Goal: Information Seeking & Learning: Compare options

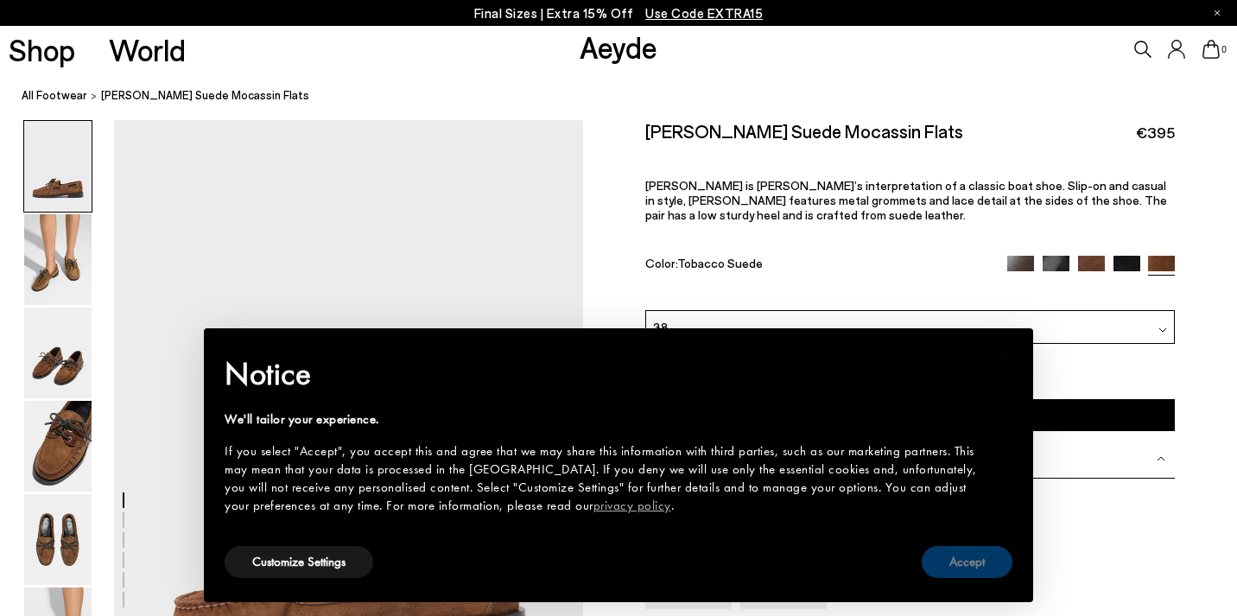
click at [953, 564] on button "Accept" at bounding box center [967, 562] width 91 height 32
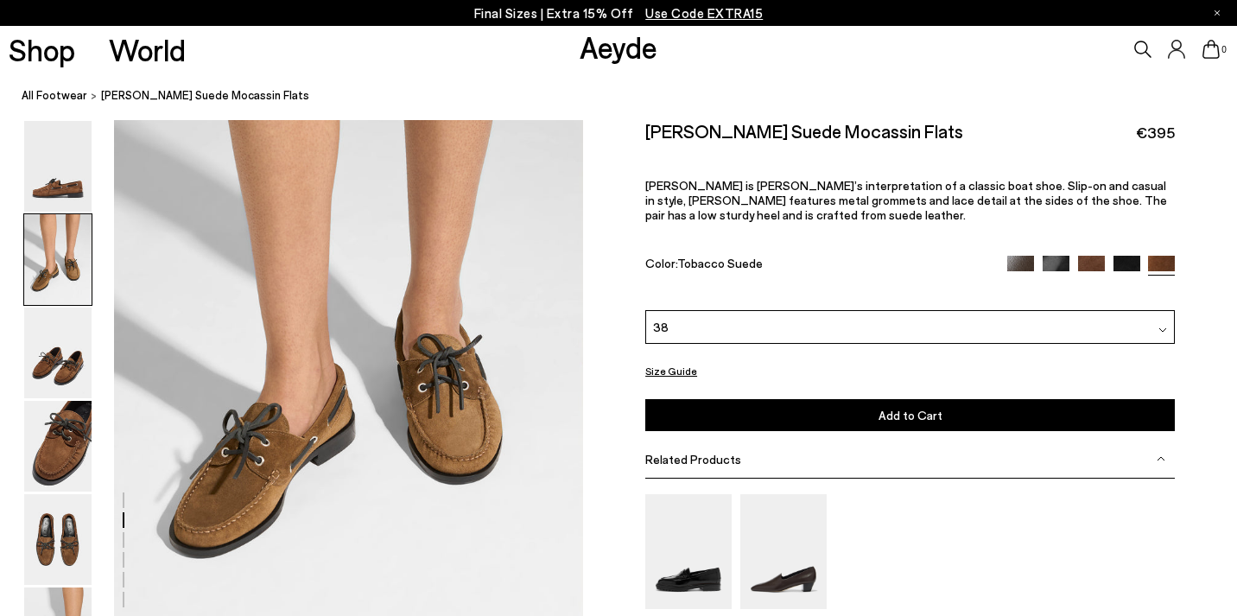
scroll to position [745, 0]
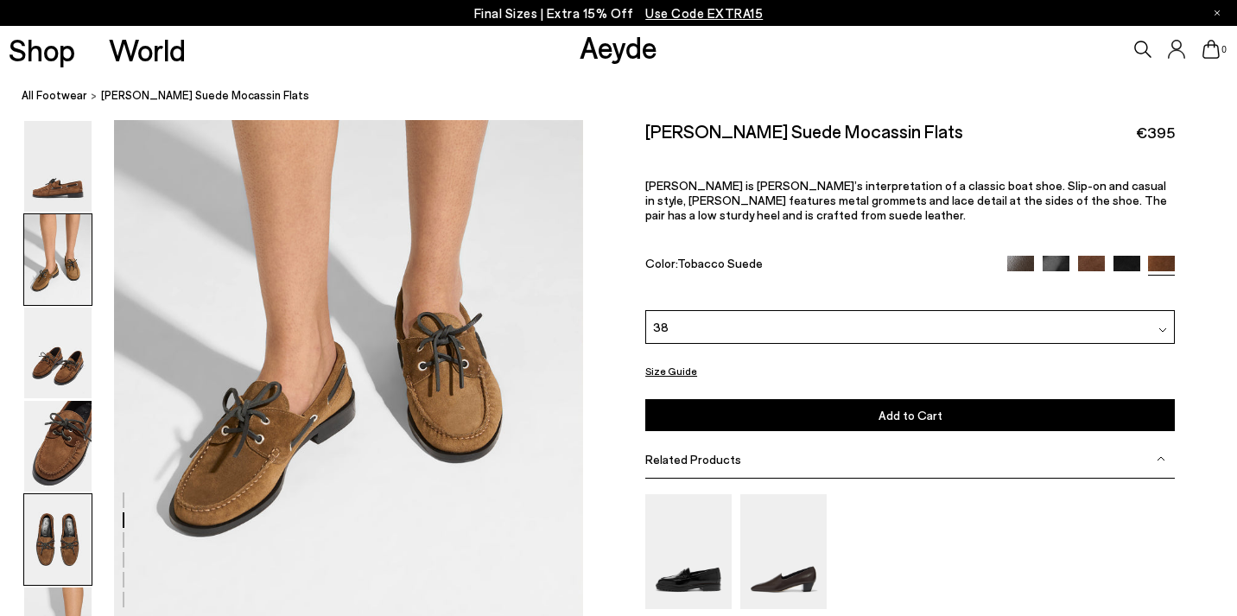
click at [54, 547] on img at bounding box center [57, 539] width 67 height 91
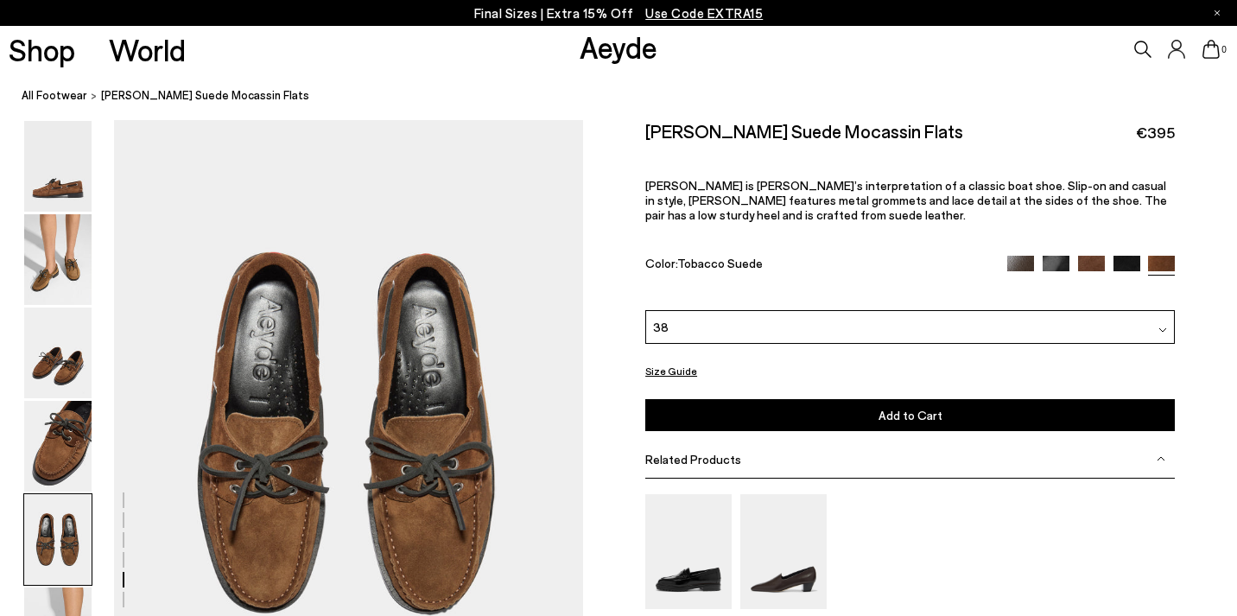
scroll to position [2515, 0]
click at [67, 444] on img at bounding box center [57, 446] width 67 height 91
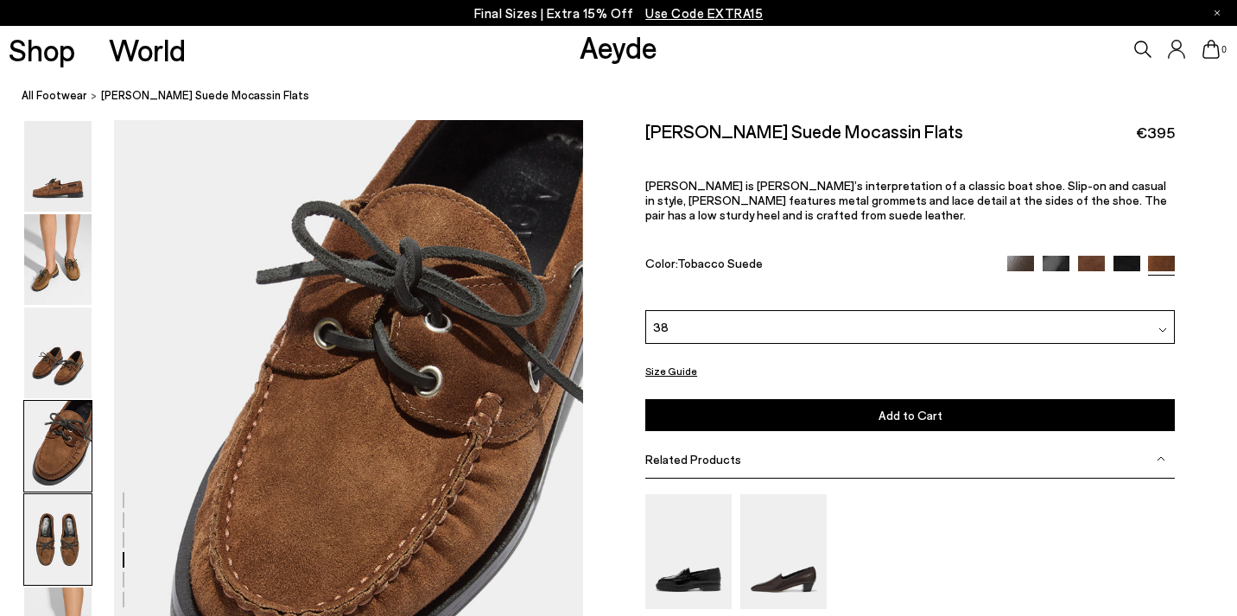
click at [70, 536] on img at bounding box center [57, 539] width 67 height 91
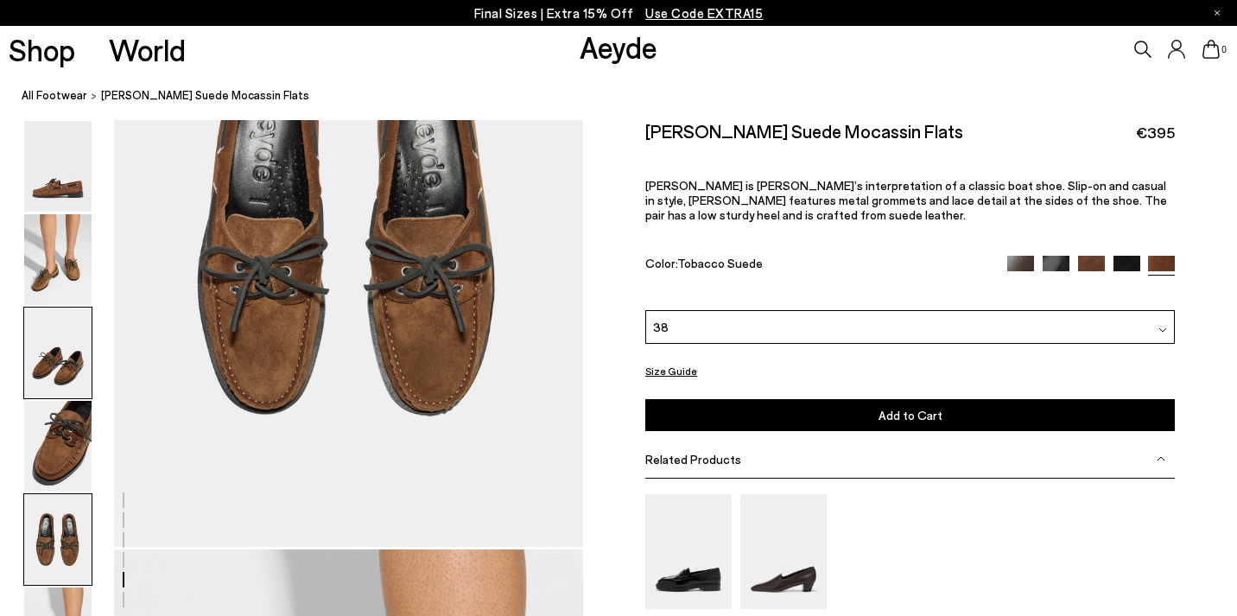
click at [75, 376] on img at bounding box center [57, 352] width 67 height 91
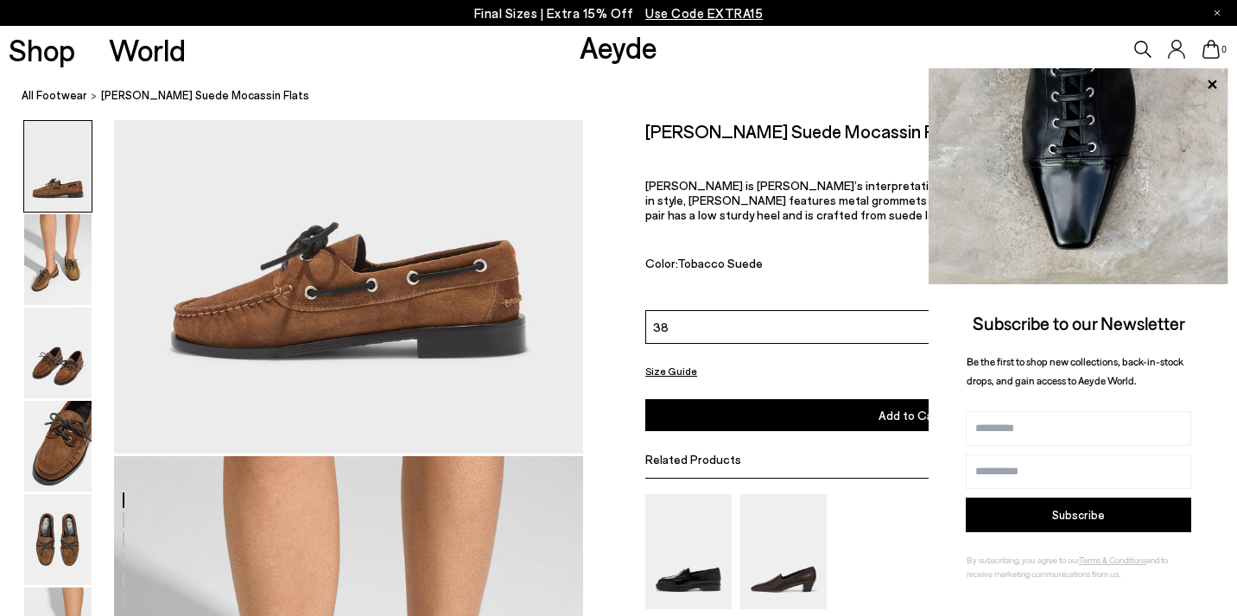
scroll to position [0, 0]
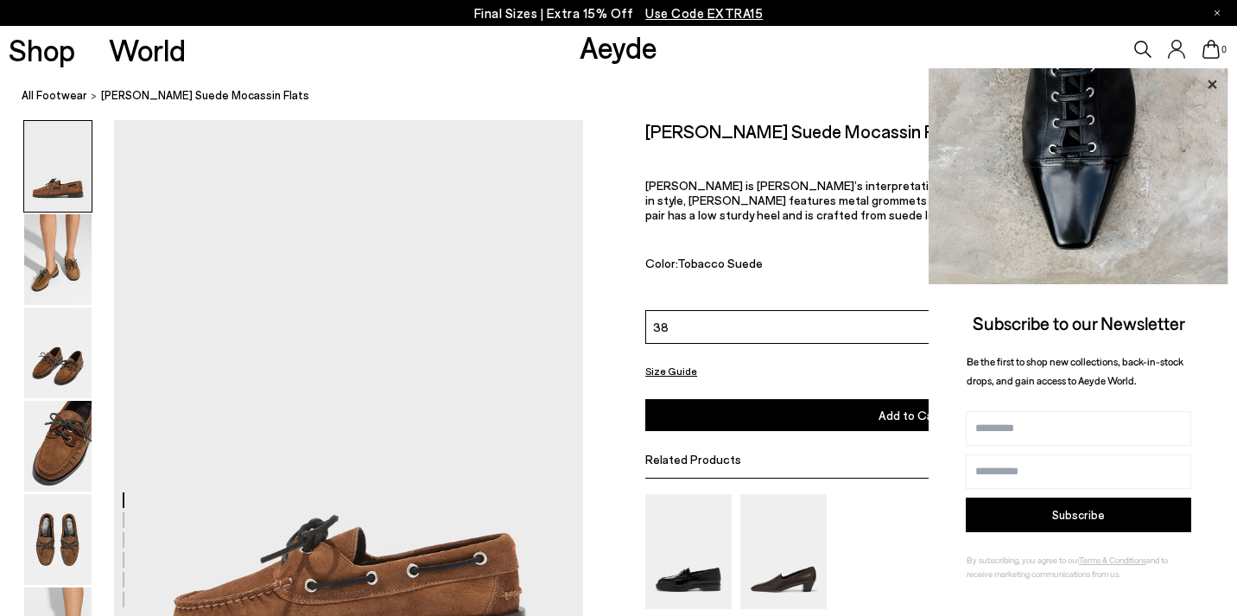
click at [1213, 82] on icon at bounding box center [1211, 83] width 9 height 9
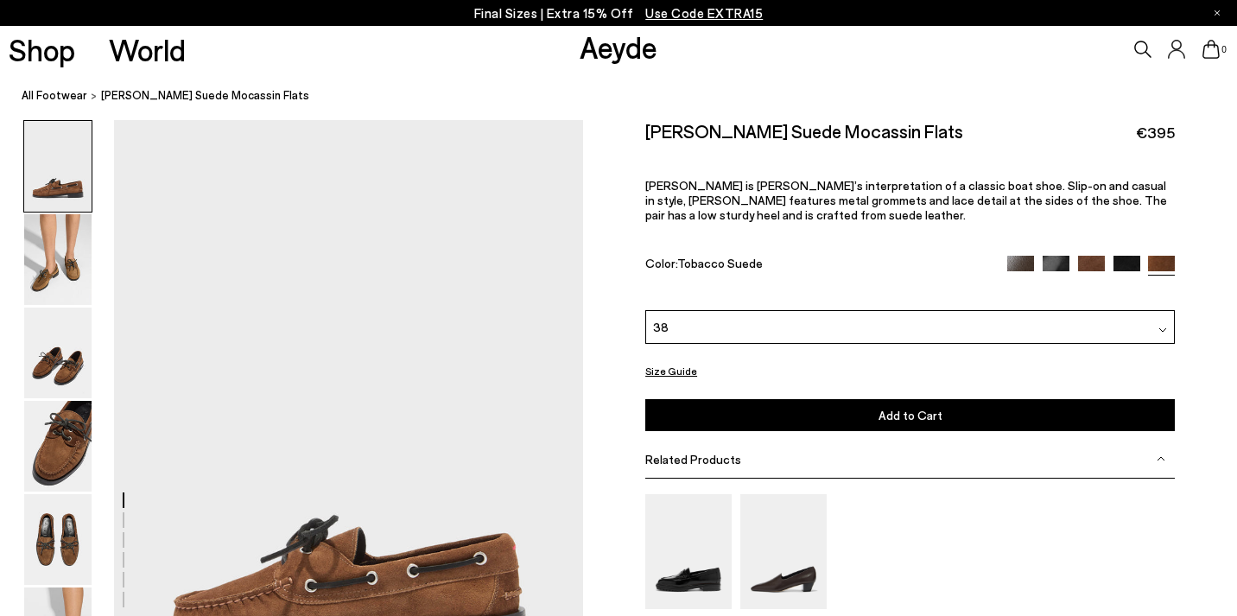
click at [1129, 256] on img at bounding box center [1126, 269] width 27 height 27
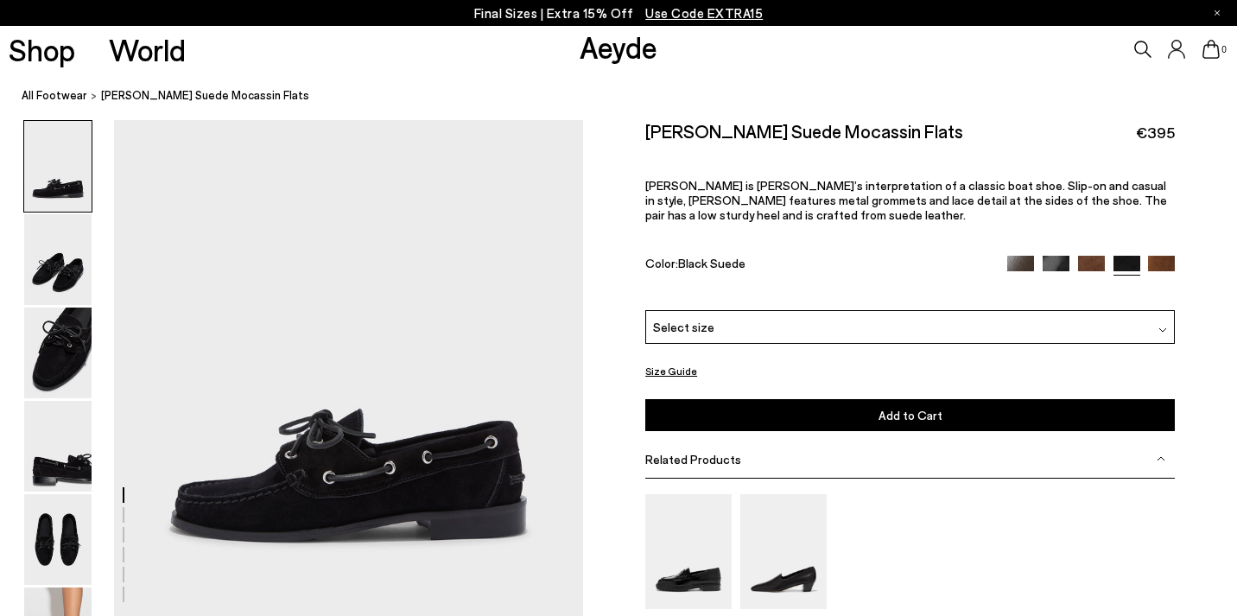
click at [1059, 256] on img at bounding box center [1055, 269] width 27 height 27
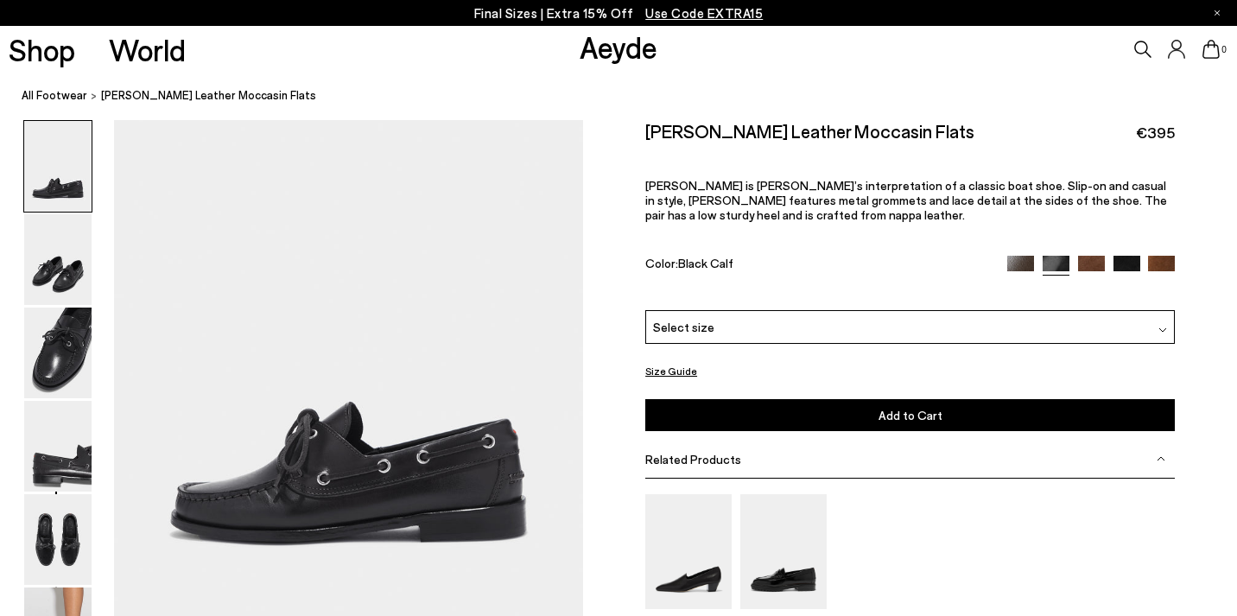
click at [1021, 256] on img at bounding box center [1020, 269] width 27 height 27
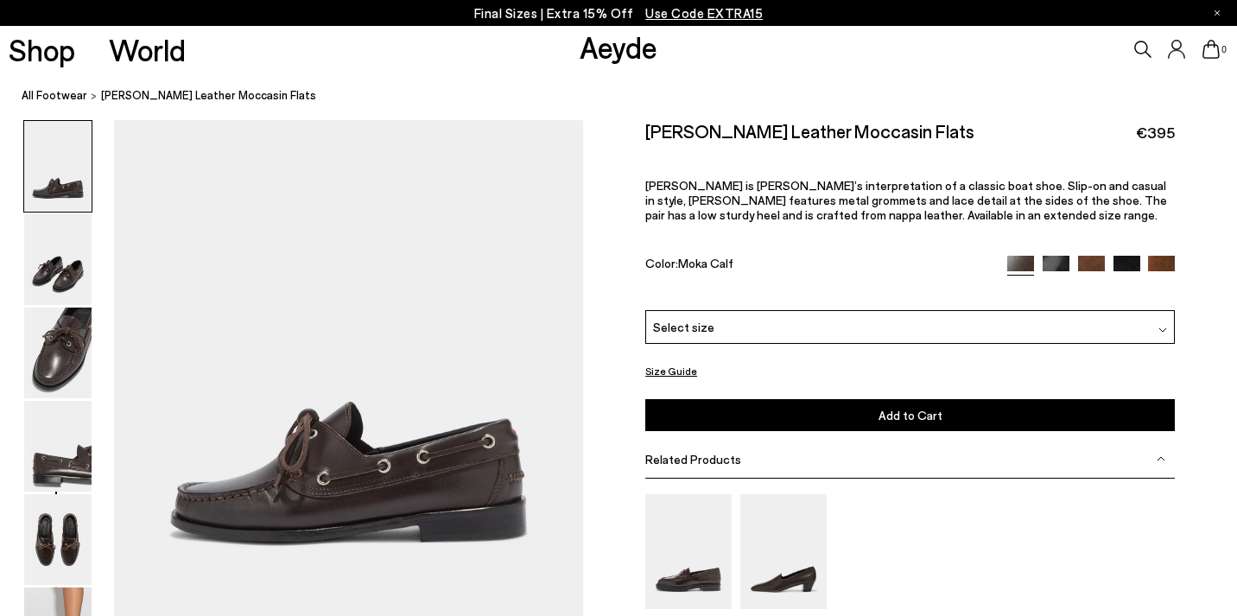
click at [1096, 256] on img at bounding box center [1091, 269] width 27 height 27
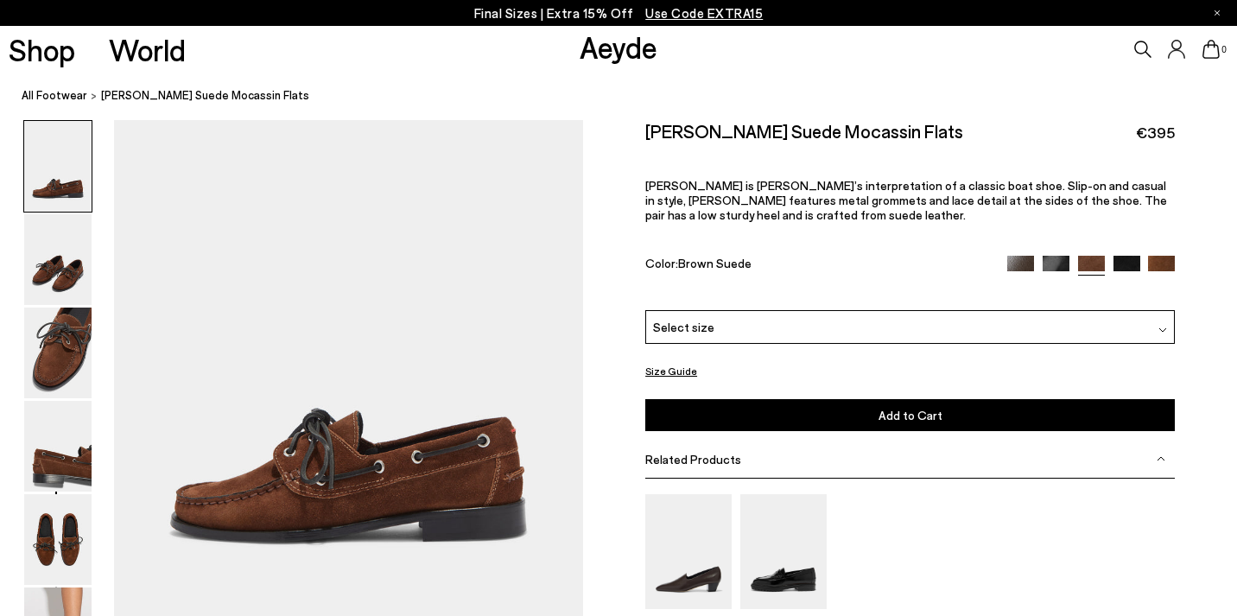
click at [1159, 256] on img at bounding box center [1161, 269] width 27 height 27
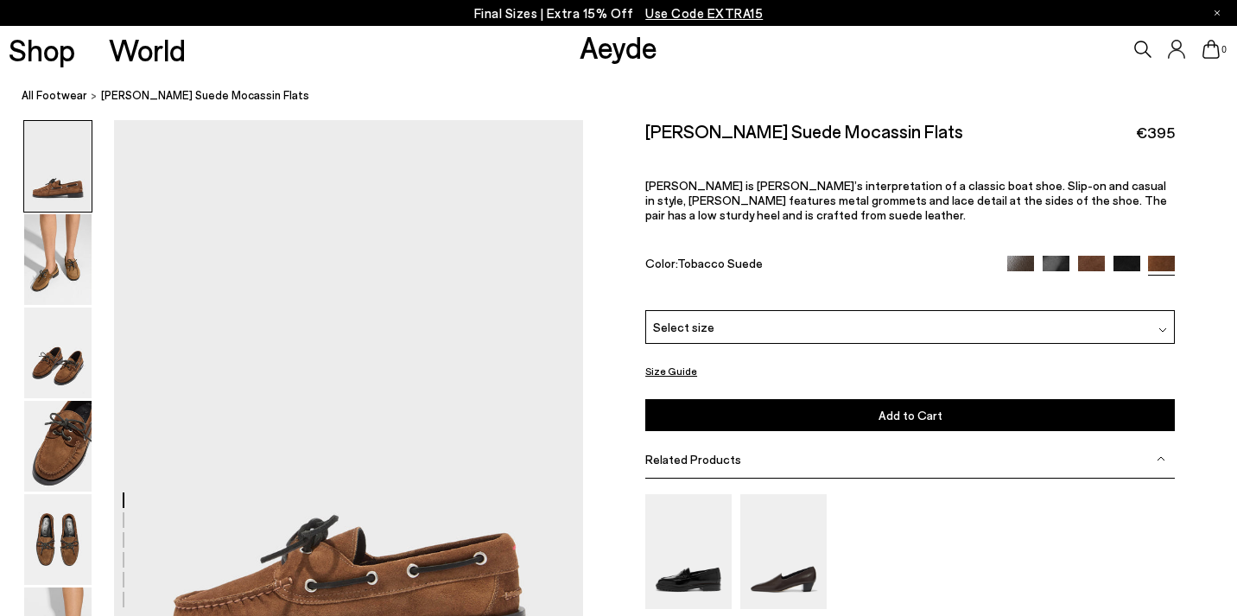
click at [1028, 256] on img at bounding box center [1020, 269] width 27 height 27
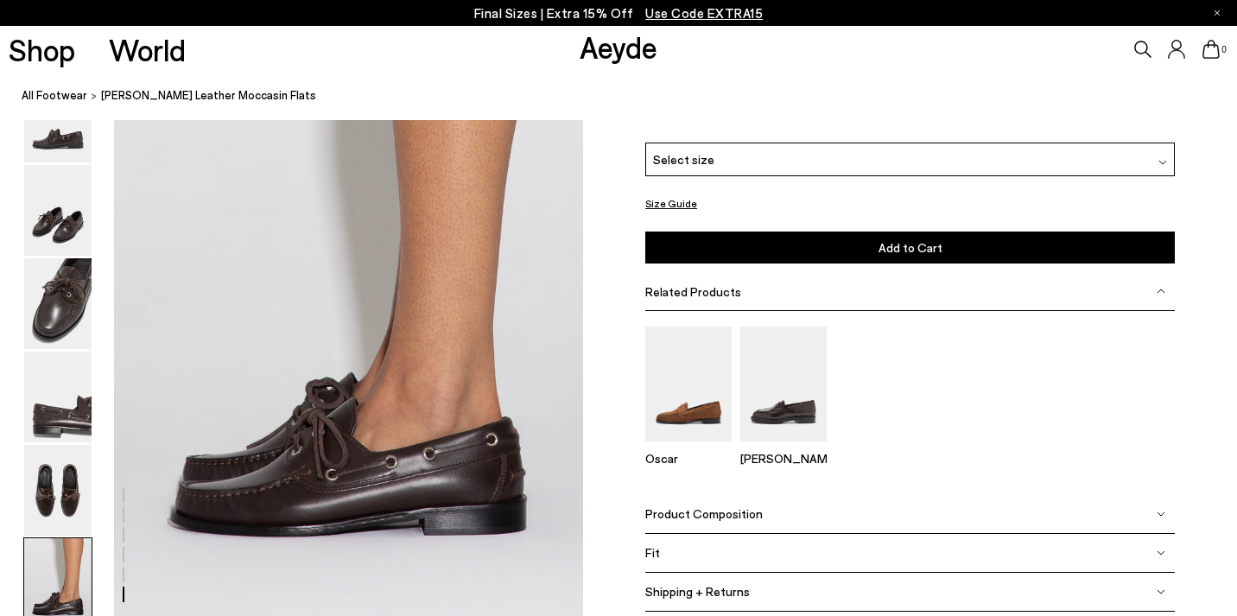
scroll to position [3132, 0]
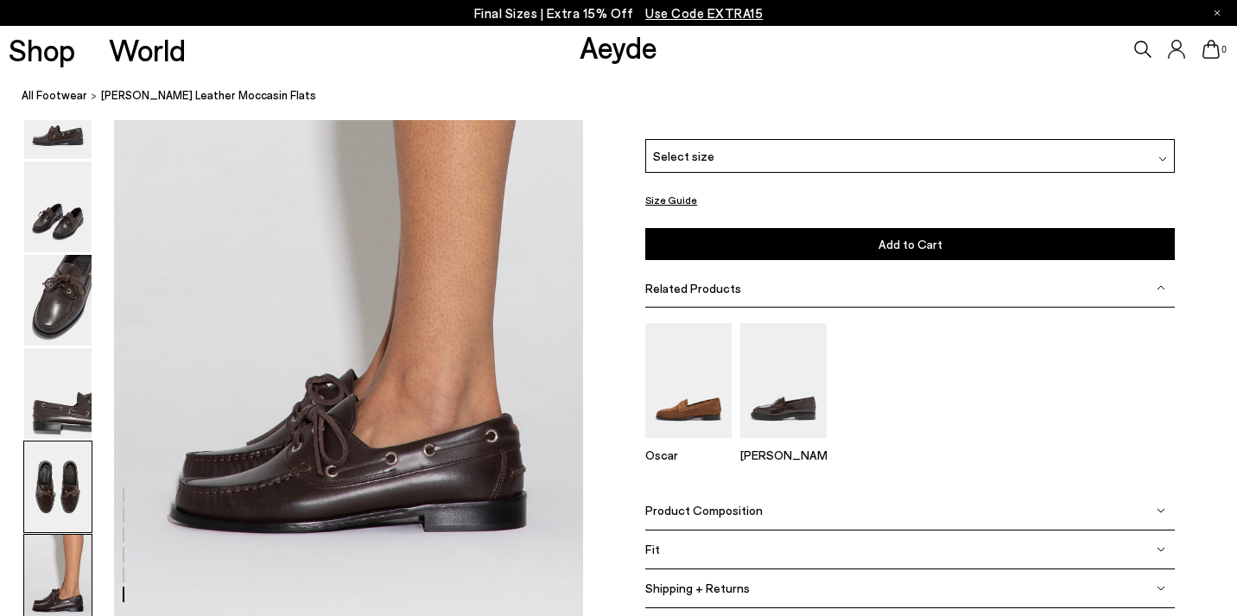
click at [67, 499] on img at bounding box center [57, 486] width 67 height 91
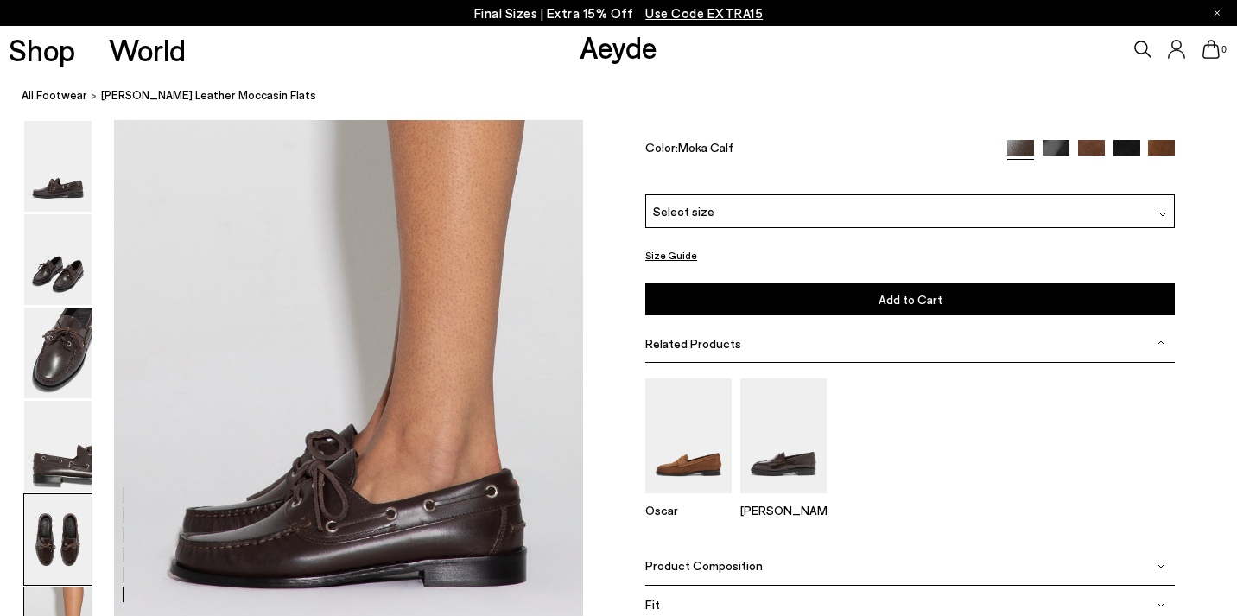
scroll to position [3322, 0]
